Goal: Task Accomplishment & Management: Use online tool/utility

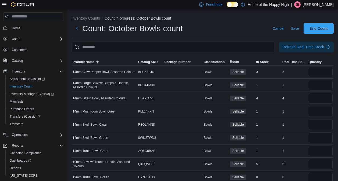
scroll to position [15, 0]
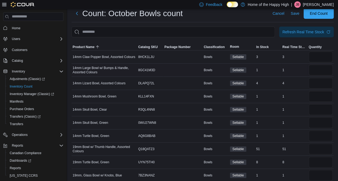
type input "*"
click at [323, 70] on input "number" at bounding box center [320, 70] width 24 height 11
type input "*"
click at [319, 81] on input "number" at bounding box center [320, 83] width 24 height 11
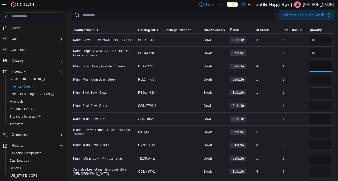
scroll to position [0, 0]
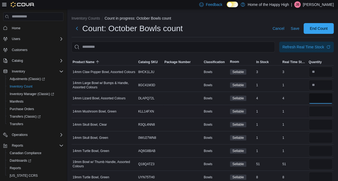
type input "*"
click at [327, 108] on input "number" at bounding box center [320, 111] width 24 height 11
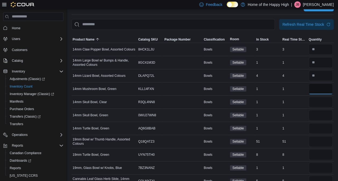
scroll to position [6, 0]
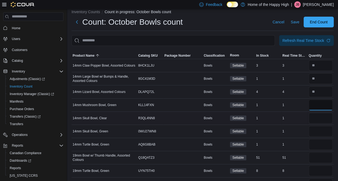
type input "*"
click at [319, 119] on input "number" at bounding box center [320, 118] width 24 height 11
type input "*"
click at [323, 130] on input "number" at bounding box center [320, 131] width 24 height 11
type input "*"
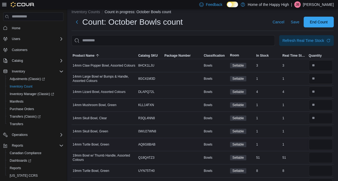
click at [229, 144] on div "Bowls" at bounding box center [216, 144] width 26 height 6
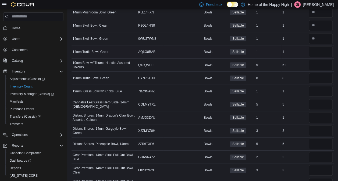
scroll to position [99, 0]
click at [319, 78] on input "number" at bounding box center [320, 78] width 24 height 11
type input "*"
click at [321, 49] on input "number" at bounding box center [320, 52] width 24 height 11
click at [281, 57] on td "In Stock 1" at bounding box center [268, 51] width 26 height 13
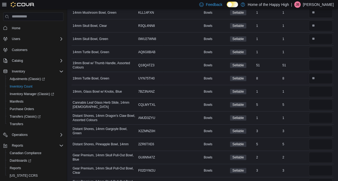
click at [284, 72] on td "Real Time Stock 8" at bounding box center [294, 78] width 26 height 13
drag, startPoint x: 284, startPoint y: 71, endPoint x: 290, endPoint y: 69, distance: 6.0
click at [290, 69] on tbody "14mm Claw Popper Bowl, Assorted Colours Catalog SKU 8HCK1LJU Package Number Bow…" at bounding box center [202, 111] width 262 height 290
drag, startPoint x: 290, startPoint y: 69, endPoint x: 323, endPoint y: 50, distance: 38.2
click at [323, 50] on input "number" at bounding box center [320, 52] width 24 height 11
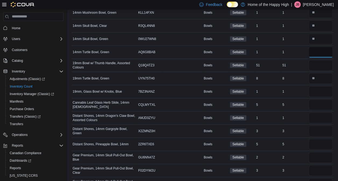
type input "*"
click at [328, 66] on input "number" at bounding box center [320, 65] width 24 height 11
click at [316, 104] on input "number" at bounding box center [320, 104] width 24 height 11
type input "*"
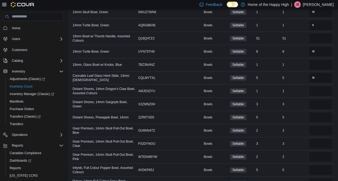
scroll to position [126, 0]
click at [320, 61] on input "number" at bounding box center [320, 64] width 24 height 11
type input "*"
click at [317, 89] on input "number" at bounding box center [320, 90] width 24 height 11
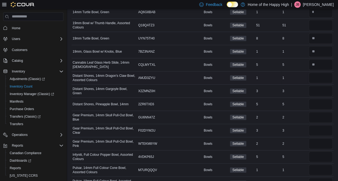
scroll to position [140, 0]
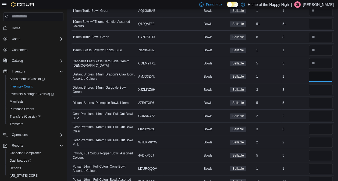
click at [315, 74] on input "number" at bounding box center [320, 76] width 24 height 11
drag, startPoint x: 303, startPoint y: 68, endPoint x: 302, endPoint y: 76, distance: 8.6
click at [302, 76] on tbody "14mm Claw Popper Bowl, Assorted Colours Catalog SKU 8HCK1LJU Package Number Bow…" at bounding box center [202, 70] width 262 height 290
click at [302, 76] on div "1" at bounding box center [294, 76] width 26 height 6
click at [272, 80] on td "In Stock 1" at bounding box center [268, 76] width 26 height 13
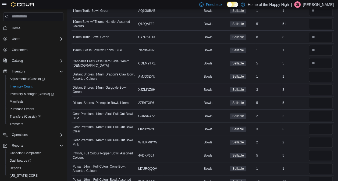
click at [293, 85] on td "Real Time Stock 3" at bounding box center [294, 89] width 26 height 13
click at [292, 85] on td "Real Time Stock 3" at bounding box center [294, 89] width 26 height 13
click at [254, 75] on div "Sellable" at bounding box center [242, 77] width 26 height 8
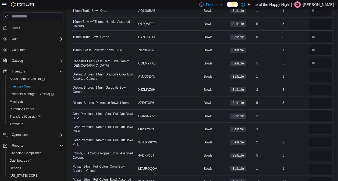
click at [254, 75] on div "Sellable" at bounding box center [242, 77] width 26 height 8
drag, startPoint x: 254, startPoint y: 75, endPoint x: 271, endPoint y: 78, distance: 16.9
click at [271, 78] on div "1" at bounding box center [268, 76] width 26 height 6
click at [316, 73] on input "number" at bounding box center [320, 76] width 24 height 11
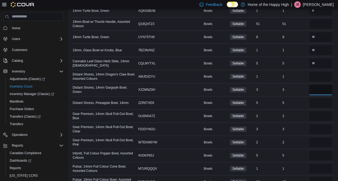
click at [328, 86] on input "number" at bounding box center [320, 89] width 24 height 11
type input "*"
click at [319, 104] on input "number" at bounding box center [320, 102] width 24 height 11
type input "*"
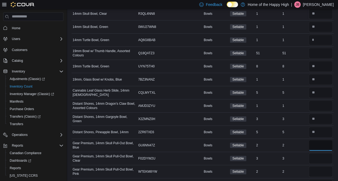
scroll to position [111, 0]
click at [318, 105] on input "number" at bounding box center [320, 106] width 24 height 11
type input "*"
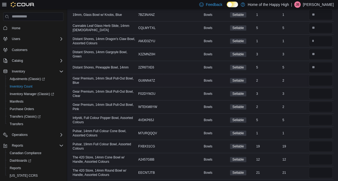
scroll to position [176, 0]
click at [319, 77] on input "number" at bounding box center [320, 80] width 24 height 11
type input "*"
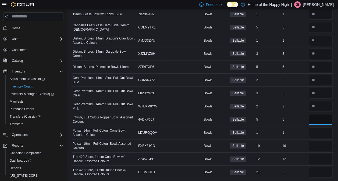
type input "*"
type input "**"
click at [318, 158] on input "number" at bounding box center [320, 159] width 24 height 11
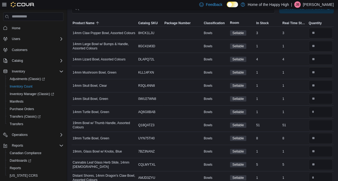
scroll to position [45, 0]
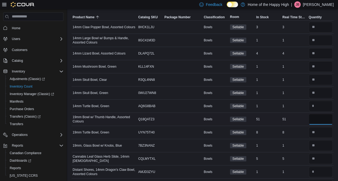
click at [322, 117] on input "number" at bounding box center [320, 119] width 24 height 11
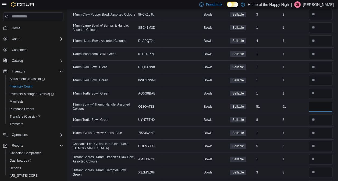
click at [321, 105] on input "number" at bounding box center [320, 106] width 24 height 11
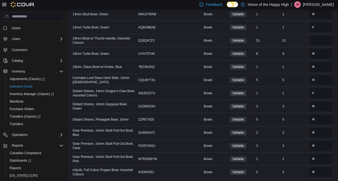
scroll to position [121, 0]
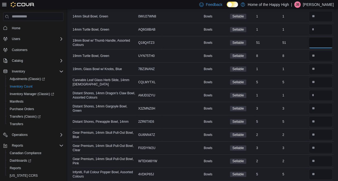
click at [322, 40] on input "number" at bounding box center [320, 42] width 24 height 11
type input "**"
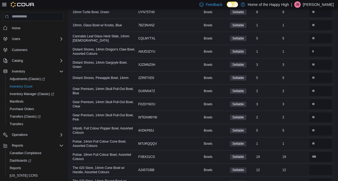
scroll to position [176, 0]
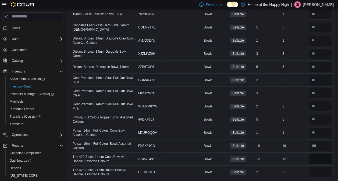
click at [316, 157] on input "number" at bounding box center [320, 159] width 24 height 11
type input "**"
click at [327, 169] on input "number" at bounding box center [320, 172] width 24 height 11
type input "**"
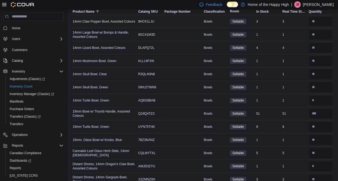
scroll to position [0, 0]
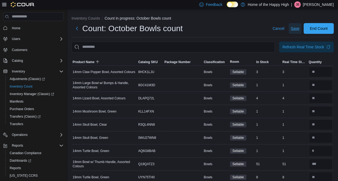
click at [299, 26] on span "Save" at bounding box center [294, 28] width 9 height 5
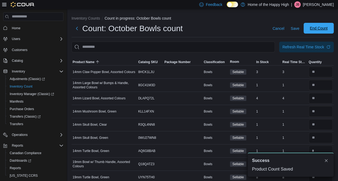
click at [321, 31] on span "End Count" at bounding box center [318, 28] width 24 height 11
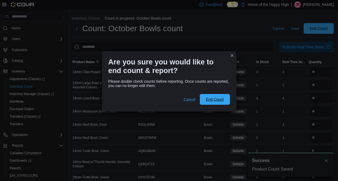
click at [220, 101] on span "End Count" at bounding box center [214, 99] width 18 height 5
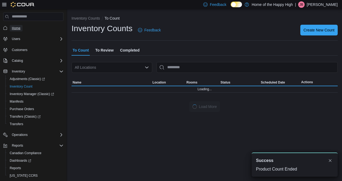
click at [19, 29] on span "Home" at bounding box center [16, 28] width 9 height 4
